Goal: Task Accomplishment & Management: Manage account settings

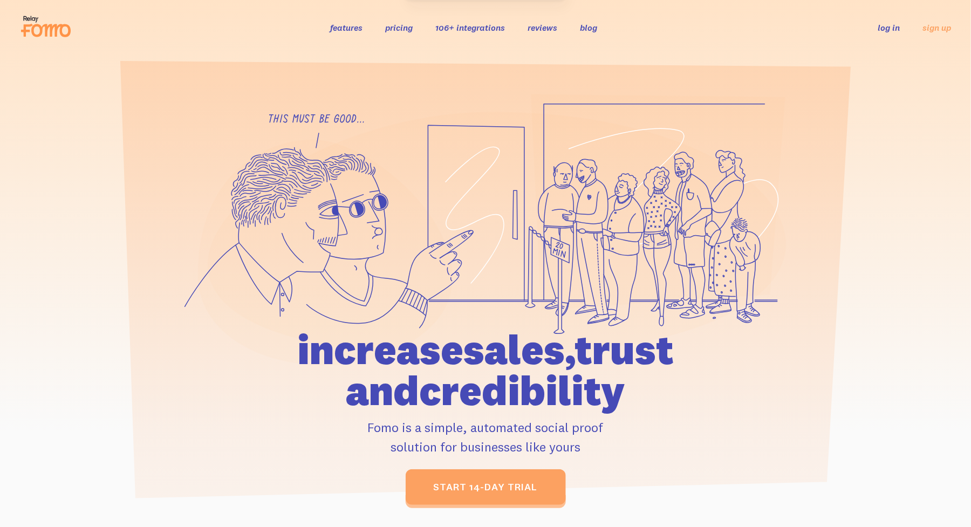
click at [893, 30] on link "log in" at bounding box center [889, 27] width 22 height 11
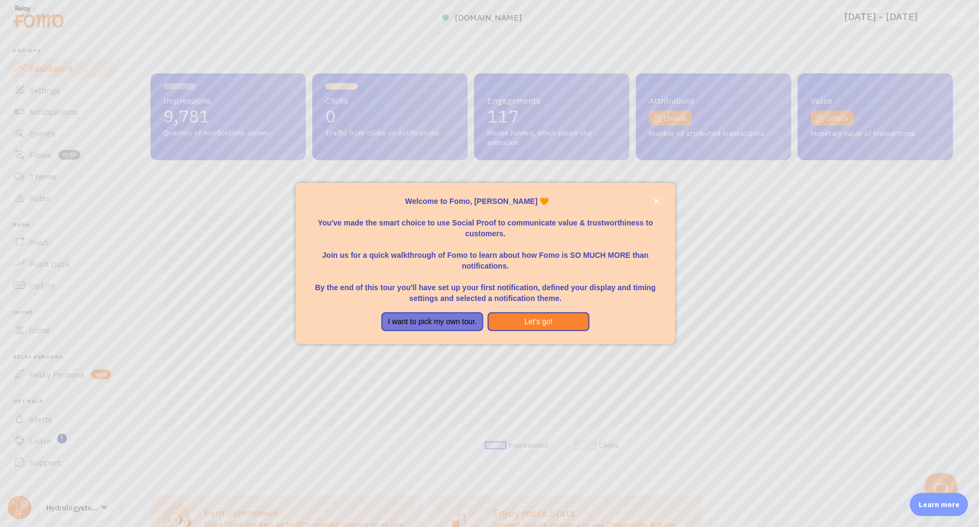
scroll to position [283, 794]
click at [410, 328] on button "I want to pick my own tour." at bounding box center [432, 321] width 102 height 19
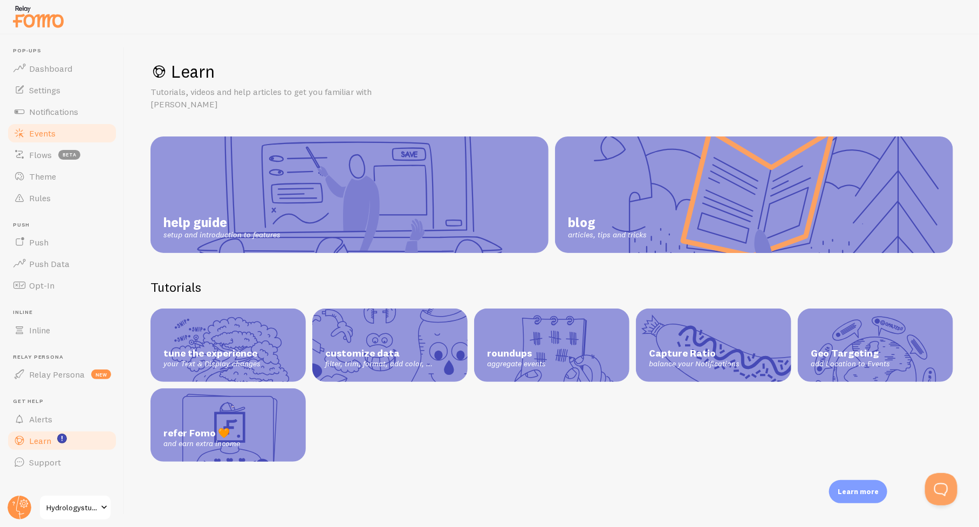
click at [39, 132] on span "Events" at bounding box center [42, 133] width 26 height 11
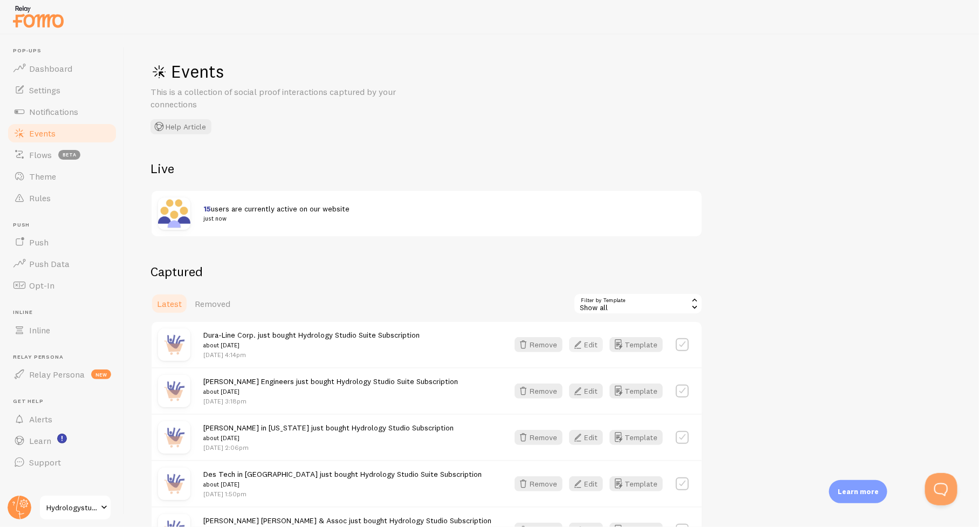
click at [589, 344] on button "Edit" at bounding box center [586, 344] width 34 height 15
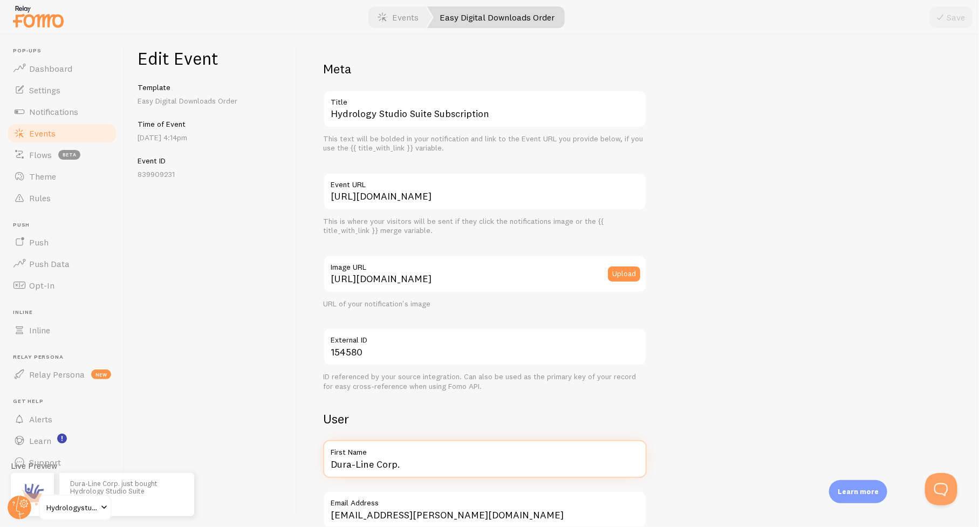
drag, startPoint x: 411, startPoint y: 458, endPoint x: 312, endPoint y: 461, distance: 98.7
click at [312, 461] on div "Meta Hydrology Studio Suite Subscription Title This text will be bolded in your…" at bounding box center [638, 281] width 682 height 492
drag, startPoint x: 348, startPoint y: 462, endPoint x: 750, endPoint y: 369, distance: 412.2
click at [750, 369] on div "Meta Hydrology Studio Suite Subscription Title This text will be bolded in your…" at bounding box center [638, 470] width 630 height 821
click at [428, 464] on input "Dura-Line Corp." at bounding box center [485, 459] width 324 height 38
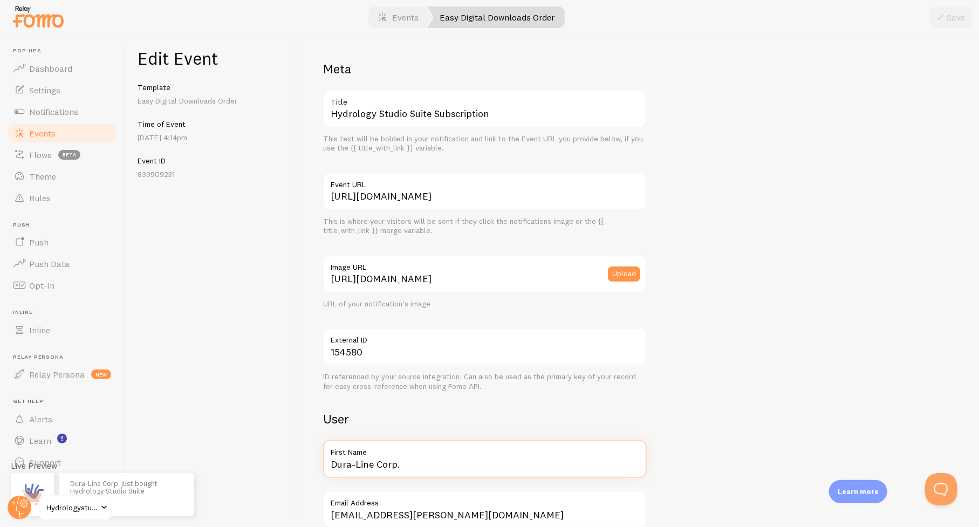
drag, startPoint x: 428, startPoint y: 464, endPoint x: 314, endPoint y: 458, distance: 114.5
click at [314, 458] on div "Meta Hydrology Studio Suite Subscription Title This text will be bolded in your…" at bounding box center [638, 281] width 682 height 492
type input "Wavin AquaCell"
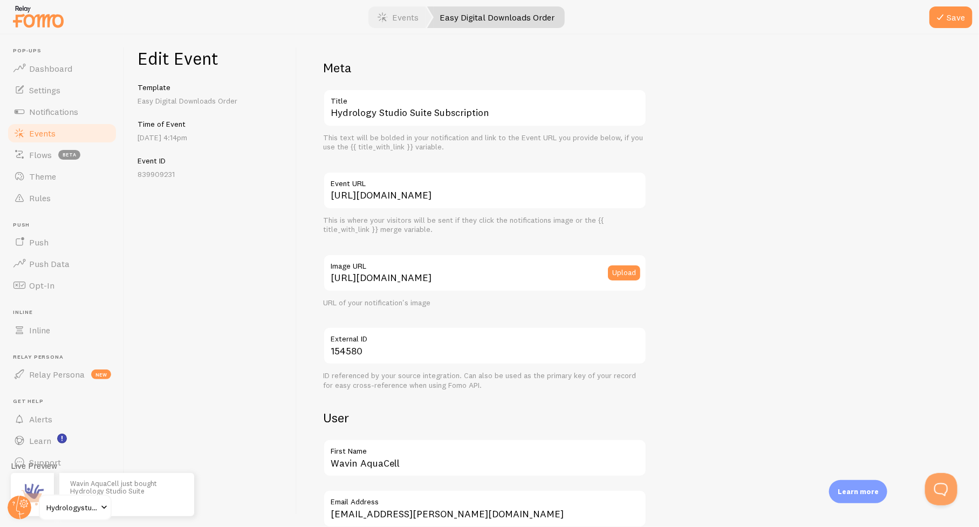
scroll to position [279, 0]
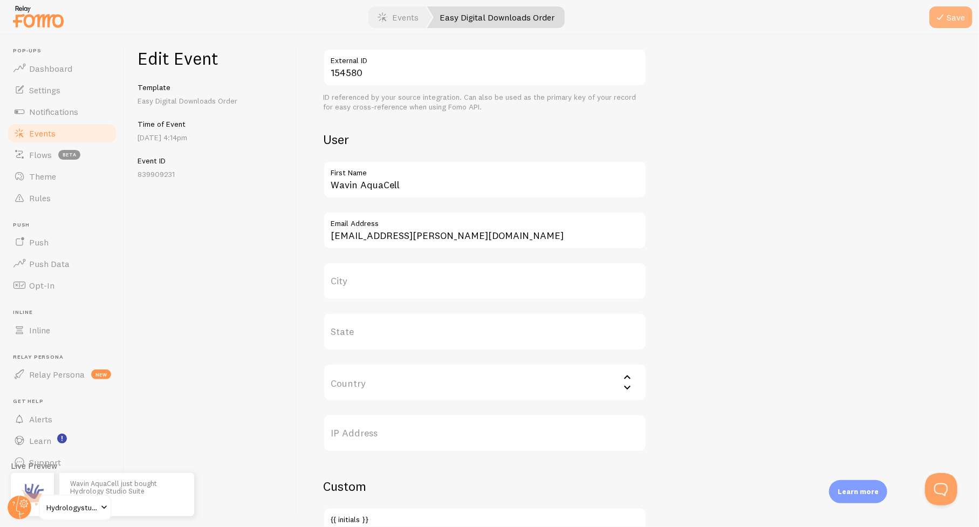
click at [963, 10] on button "Save" at bounding box center [950, 17] width 43 height 22
